Goal: Task Accomplishment & Management: Manage account settings

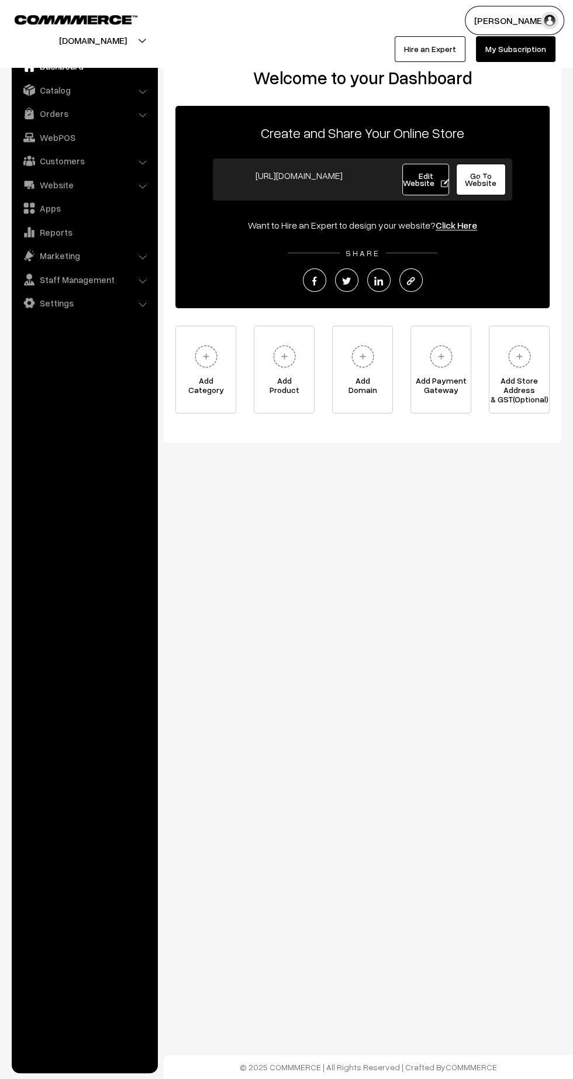
click at [61, 119] on link "Orders" at bounding box center [84, 113] width 139 height 21
click at [51, 126] on link "Orders" at bounding box center [96, 130] width 116 height 12
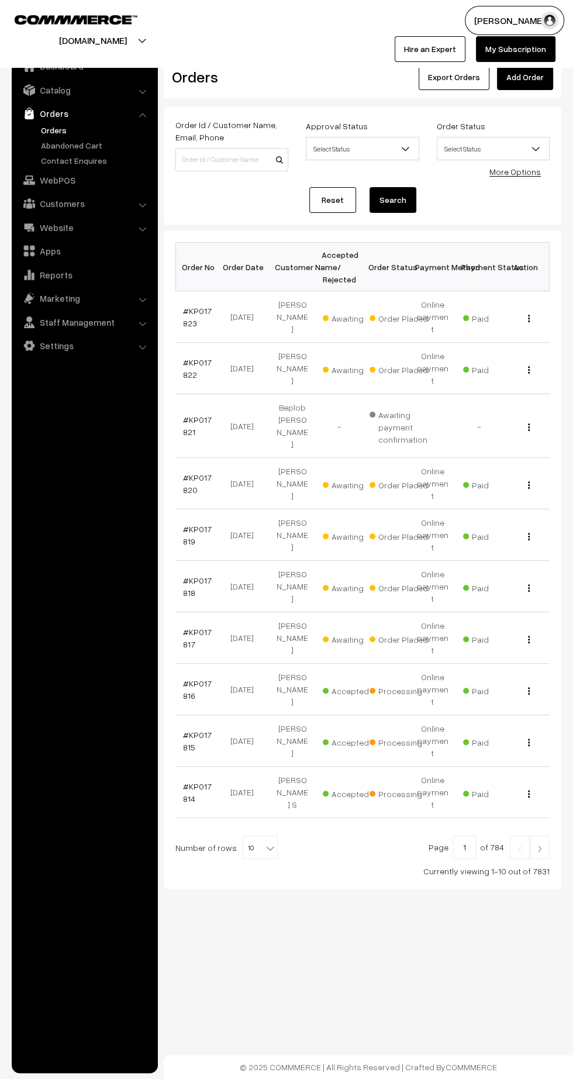
click at [190, 306] on link "#KP017823" at bounding box center [197, 317] width 29 height 22
click at [187, 357] on link "#KP017822" at bounding box center [197, 368] width 29 height 22
click at [197, 473] on link "#KP017820" at bounding box center [197, 484] width 29 height 22
click at [187, 524] on link "#KP017819" at bounding box center [197, 535] width 29 height 22
click at [184, 576] on link "#KP017818" at bounding box center [197, 587] width 29 height 22
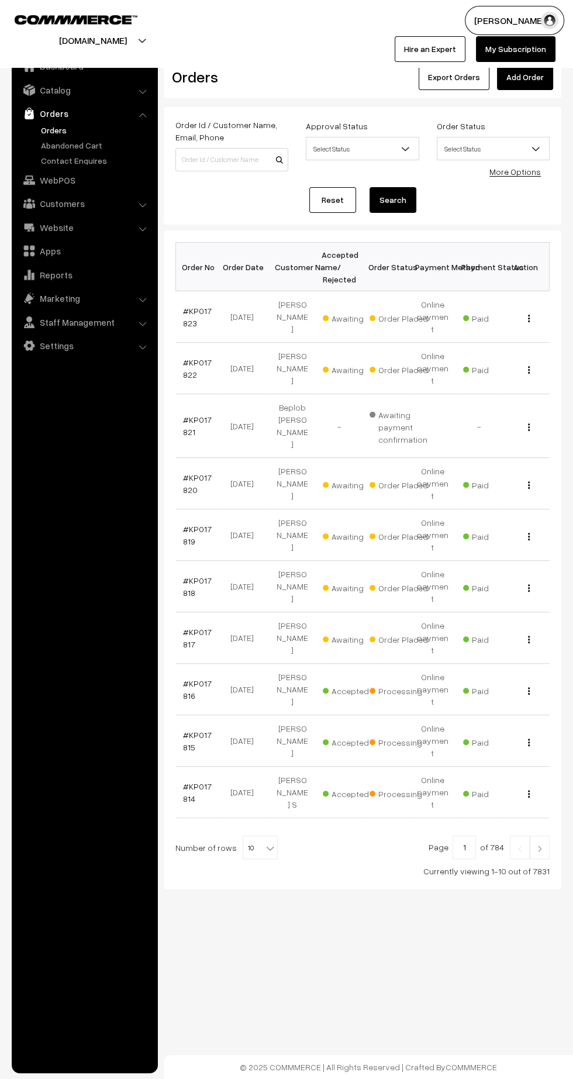
click at [184, 627] on link "#KP017817" at bounding box center [197, 638] width 29 height 22
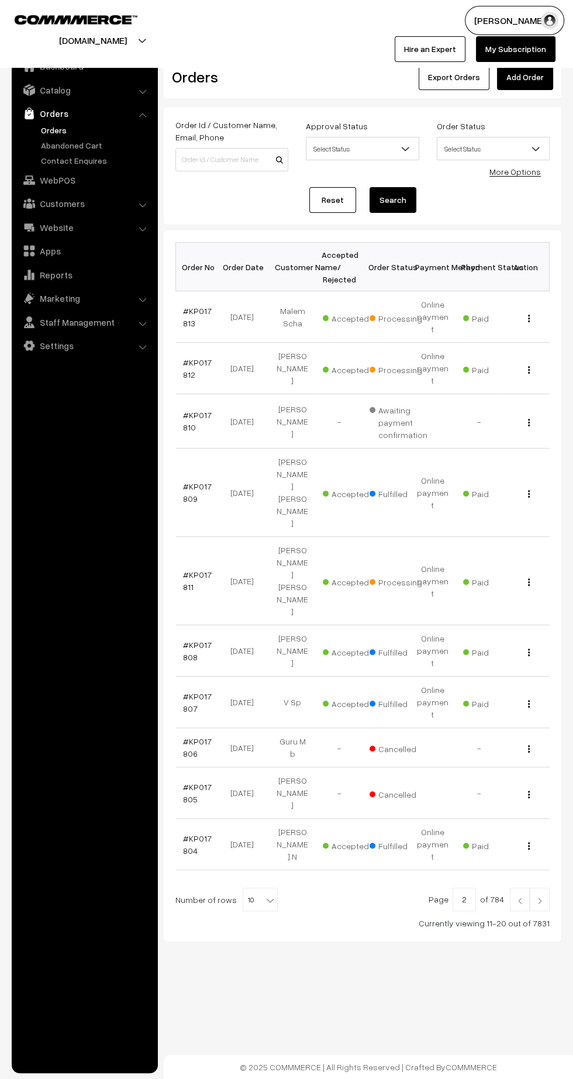
click at [70, 97] on link "Catalog" at bounding box center [84, 90] width 139 height 21
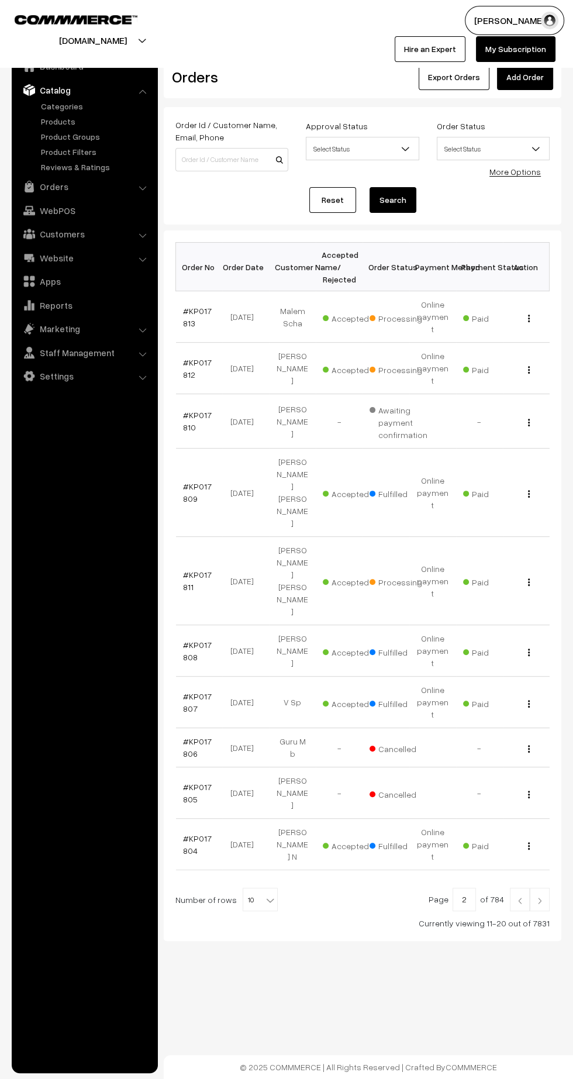
click at [74, 126] on link "Products" at bounding box center [96, 121] width 116 height 12
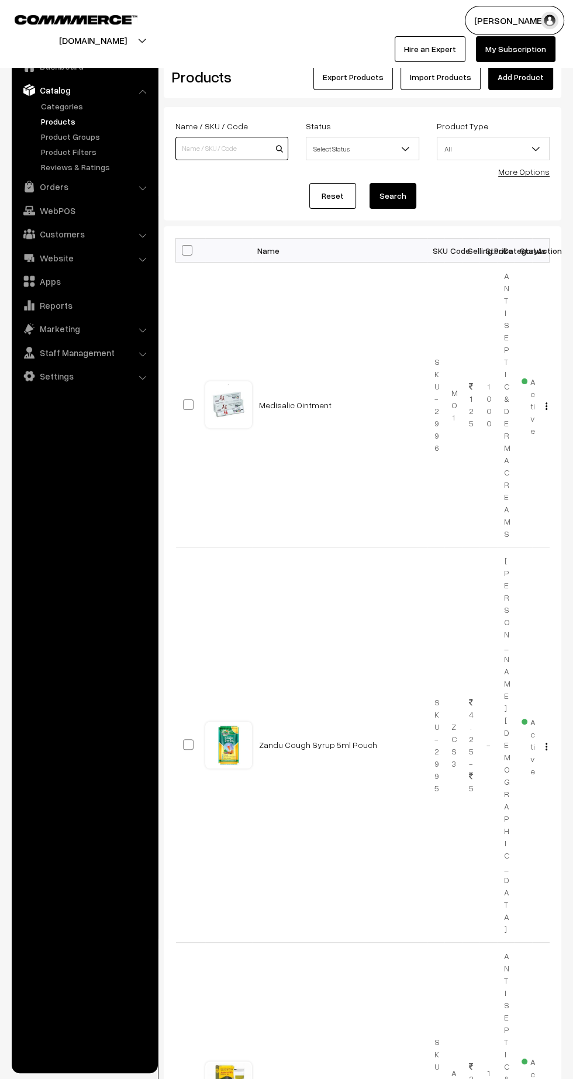
click at [216, 151] on input at bounding box center [231, 148] width 113 height 23
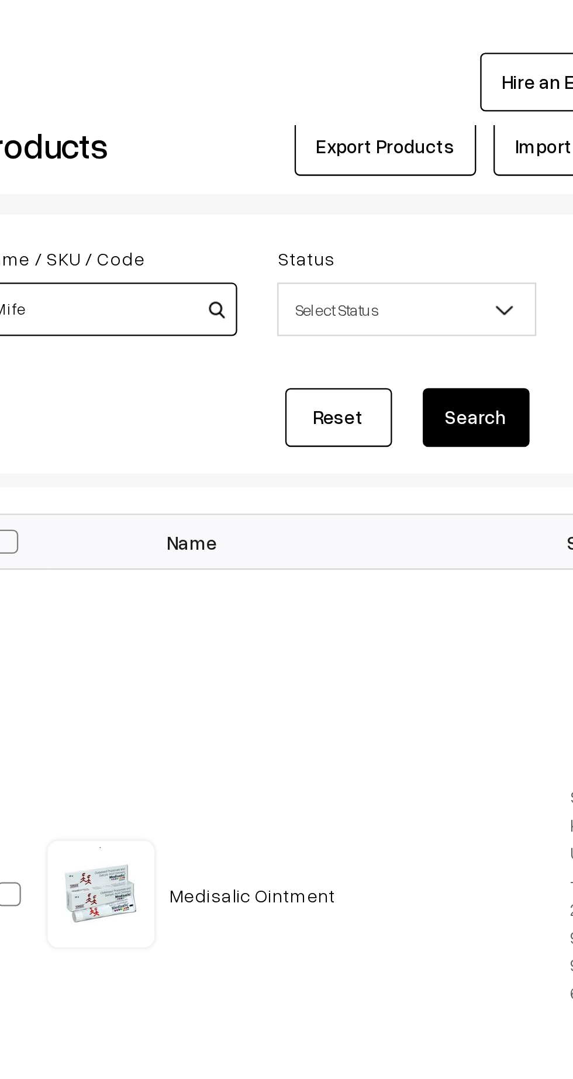
type input "Mife"
click at [397, 204] on button "Search" at bounding box center [393, 196] width 47 height 26
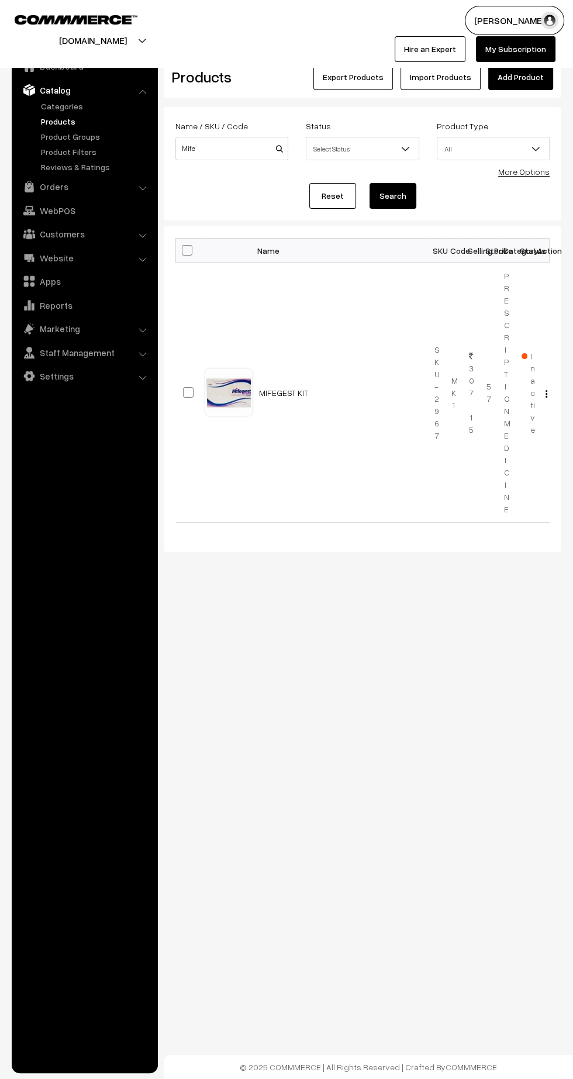
click at [270, 388] on link "MIFEGEST KIT" at bounding box center [283, 393] width 49 height 10
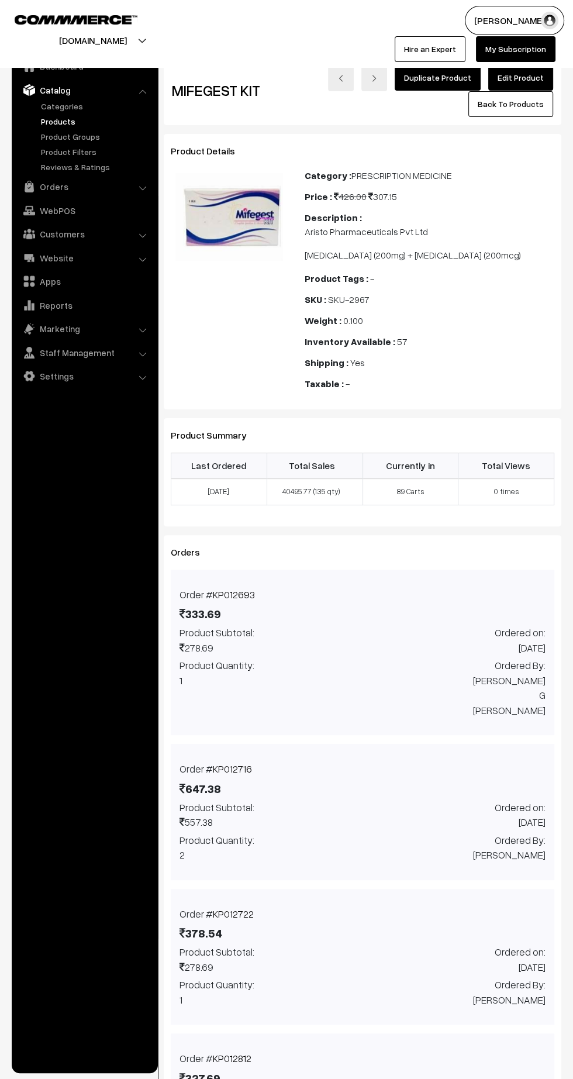
click at [534, 76] on link "Edit Product" at bounding box center [520, 78] width 65 height 26
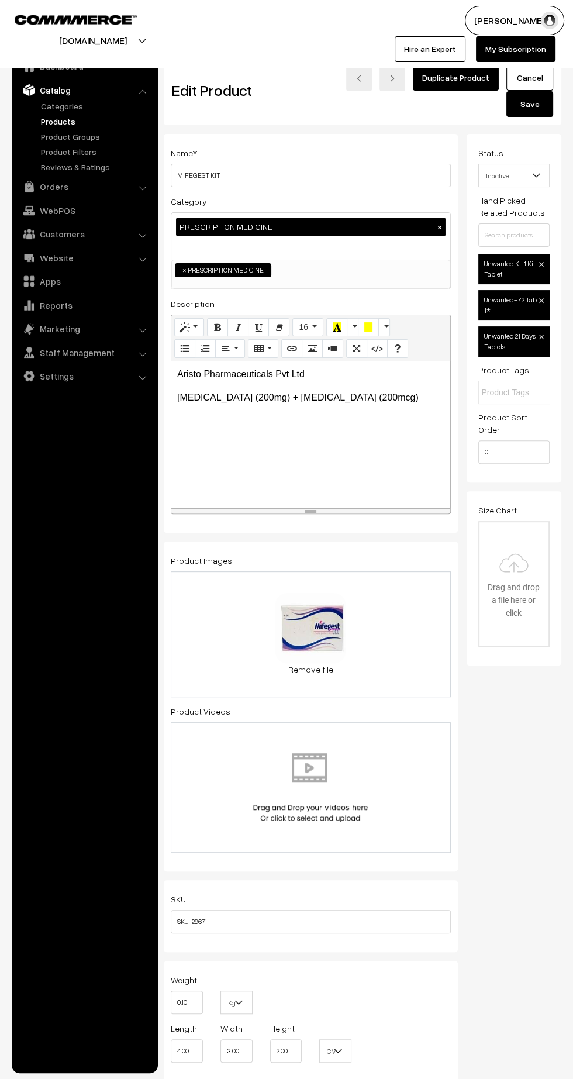
click at [520, 169] on span "Inactive" at bounding box center [514, 176] width 71 height 20
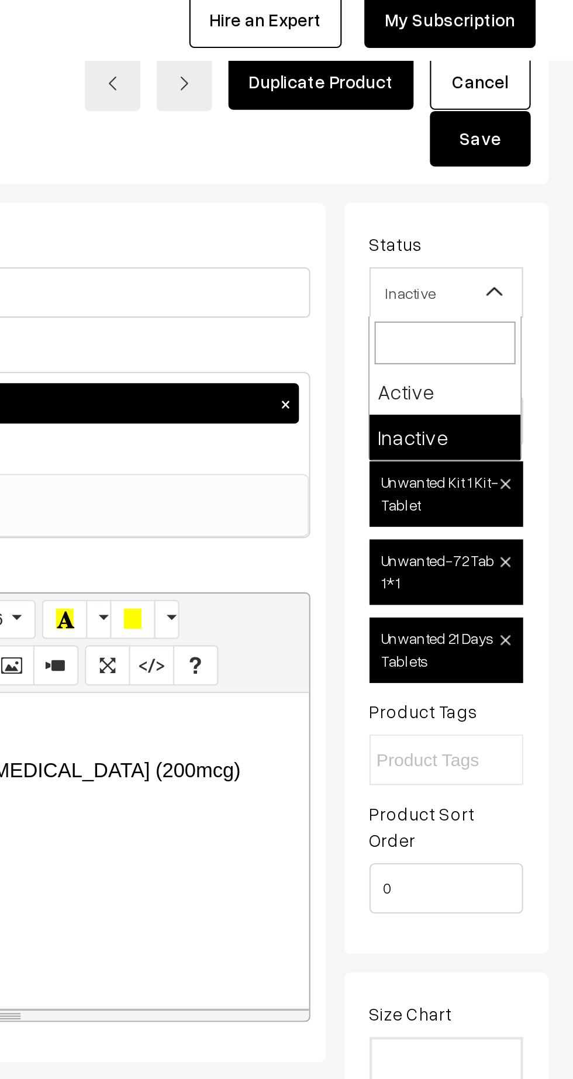
select select "1"
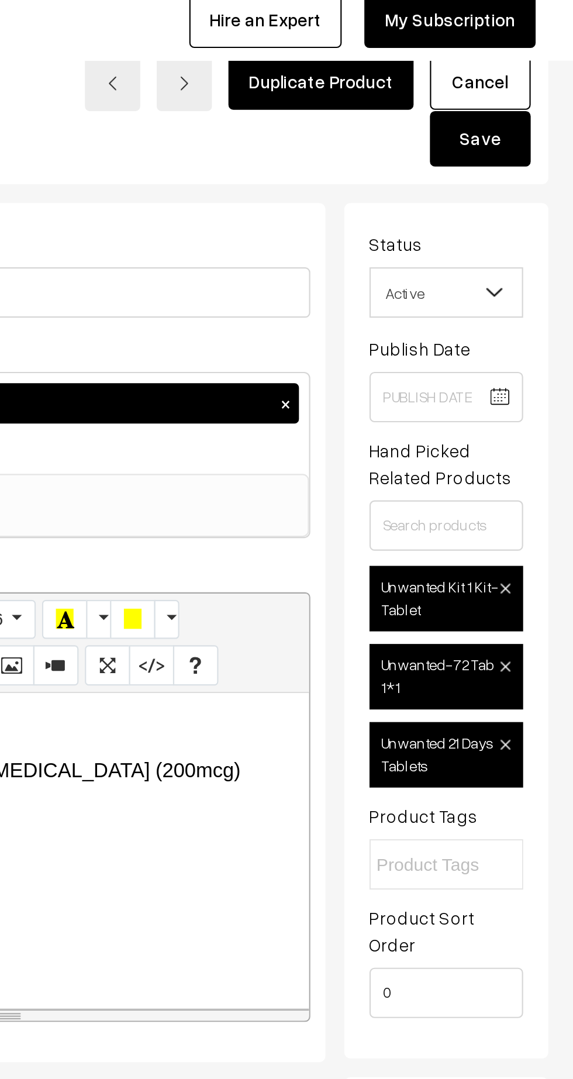
click at [541, 111] on button "Save" at bounding box center [530, 104] width 47 height 26
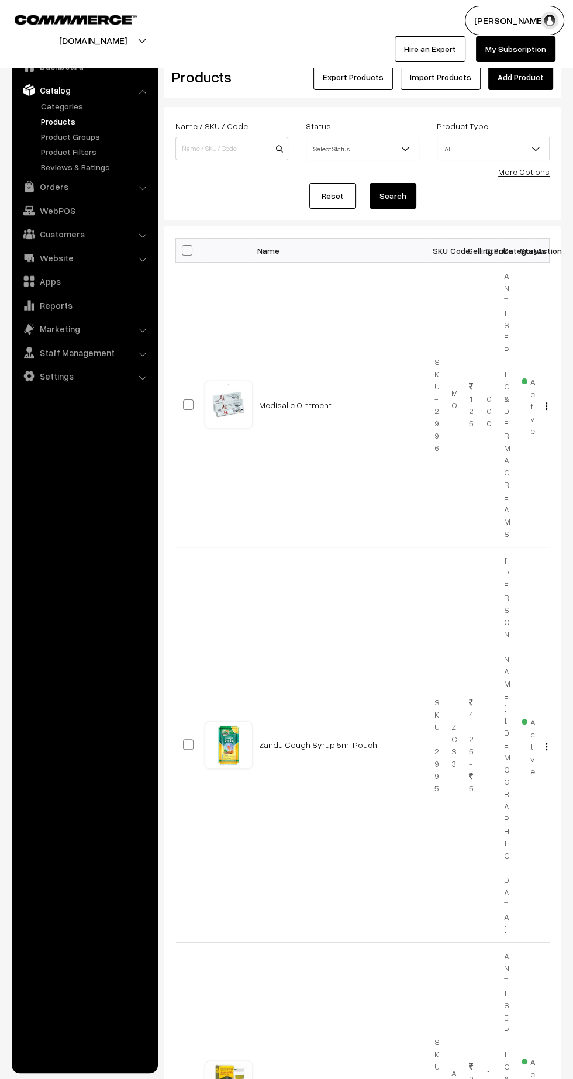
click at [75, 185] on link "Orders" at bounding box center [84, 186] width 139 height 21
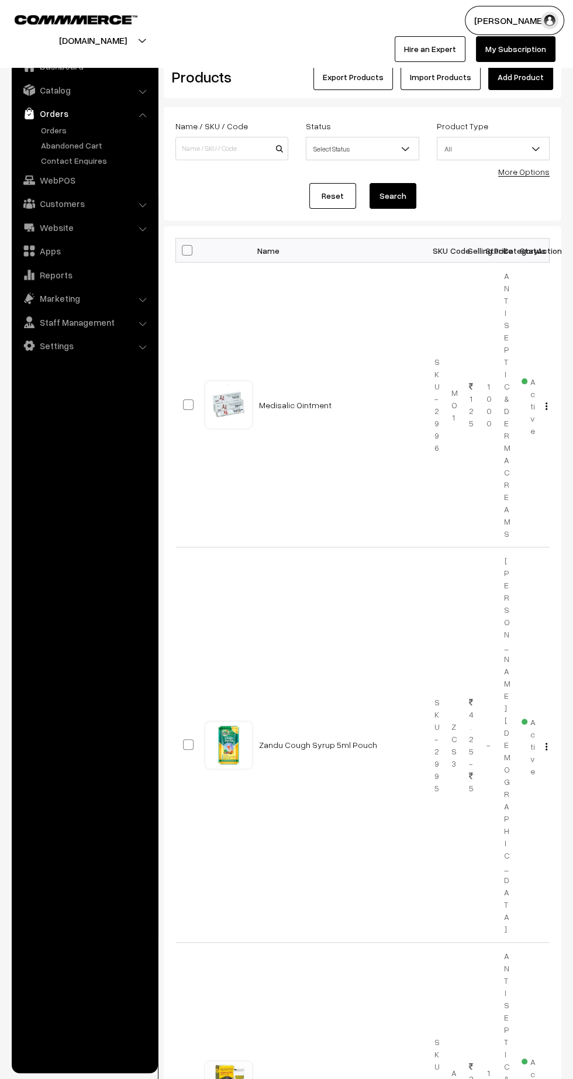
click at [53, 129] on link "Orders" at bounding box center [96, 130] width 116 height 12
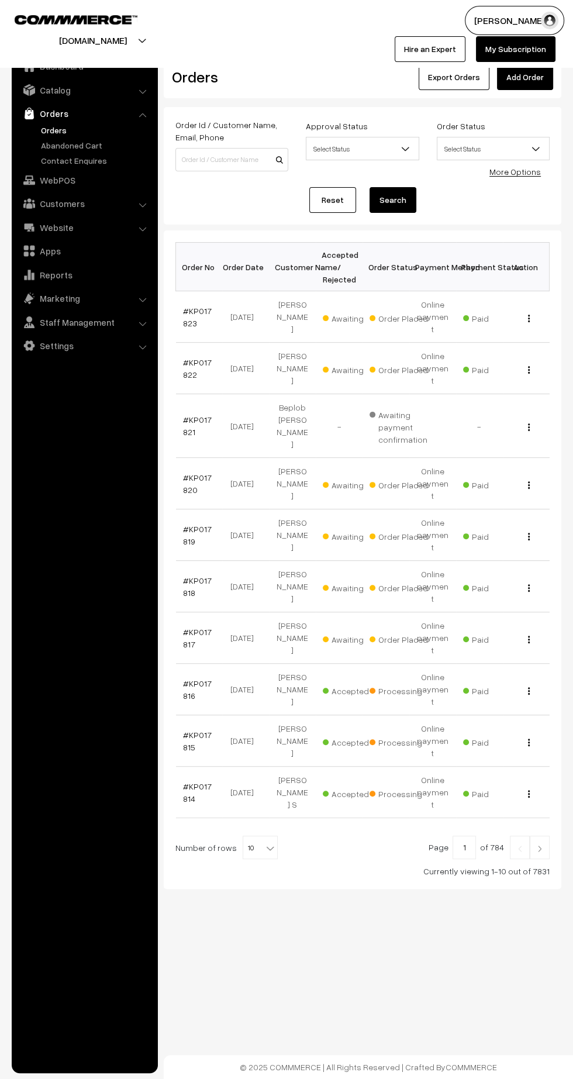
click at [185, 524] on link "#KP017819" at bounding box center [197, 535] width 29 height 22
click at [184, 576] on link "#KP017818" at bounding box center [197, 587] width 29 height 22
click at [184, 627] on link "#KP017817" at bounding box center [197, 638] width 29 height 22
